Goal: Entertainment & Leisure: Consume media (video, audio)

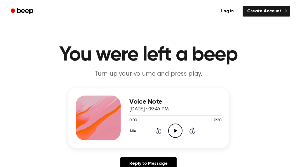
click at [178, 127] on icon "Play Audio" at bounding box center [175, 131] width 14 height 14
click at [178, 127] on icon "Pause Audio" at bounding box center [175, 131] width 14 height 14
click at [178, 127] on icon "Play Audio" at bounding box center [175, 131] width 14 height 14
click at [159, 131] on icon at bounding box center [158, 131] width 1 height 2
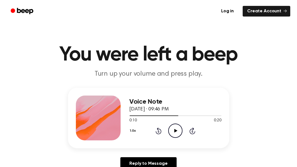
click at [159, 131] on icon at bounding box center [158, 131] width 1 height 2
click at [172, 128] on icon "Play Audio" at bounding box center [175, 131] width 14 height 14
click at [173, 126] on icon "Play Audio" at bounding box center [175, 131] width 14 height 14
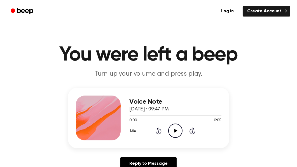
click at [174, 128] on icon "Play Audio" at bounding box center [175, 131] width 14 height 14
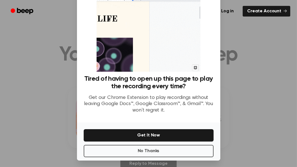
scroll to position [37, 0]
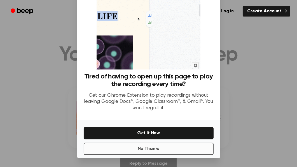
click at [174, 149] on button "No Thanks" at bounding box center [149, 149] width 130 height 12
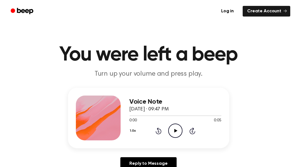
click at [174, 132] on icon "Play Audio" at bounding box center [175, 131] width 14 height 14
